Goal: Find specific page/section: Find specific page/section

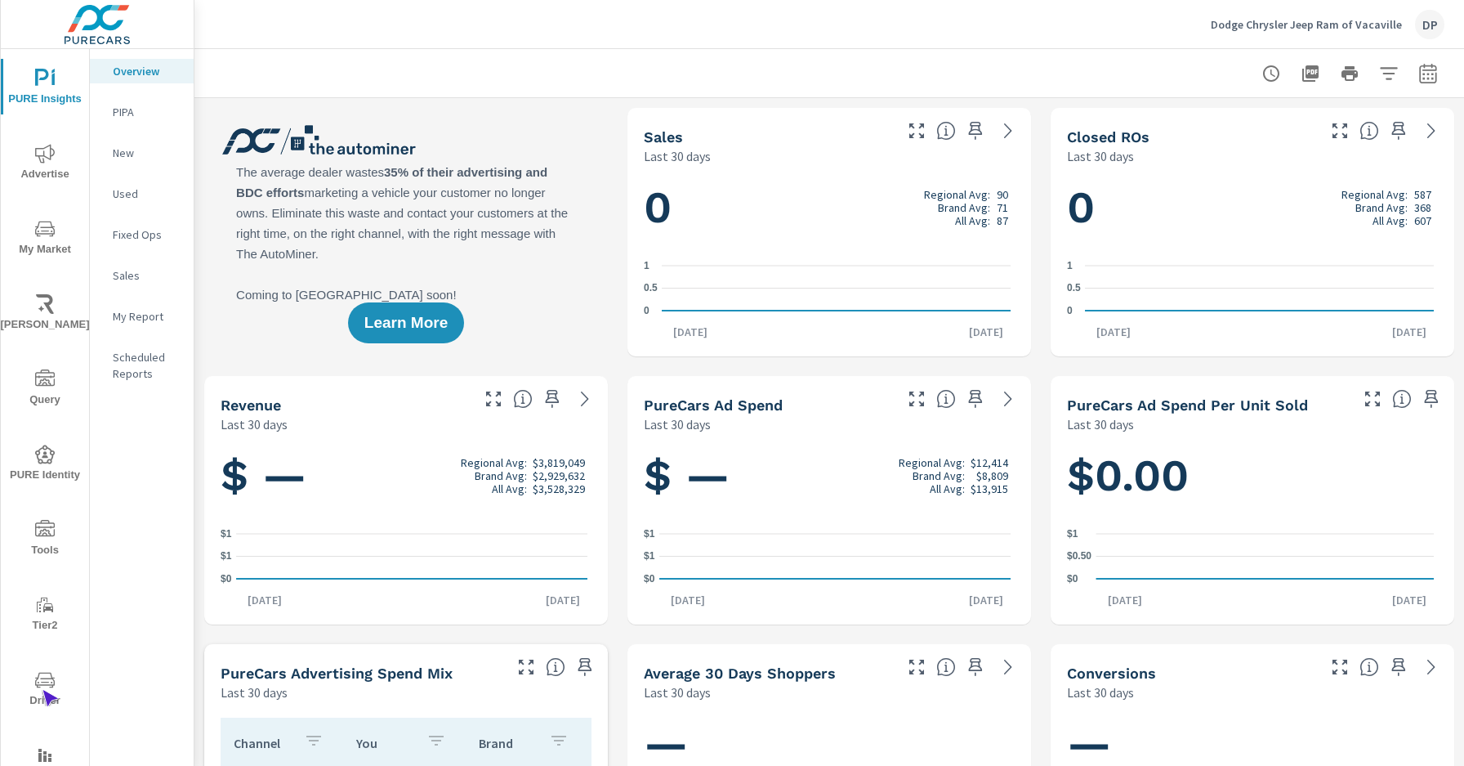
click at [42, 690] on span "Driver" at bounding box center [45, 690] width 78 height 40
